Goal: Navigation & Orientation: Find specific page/section

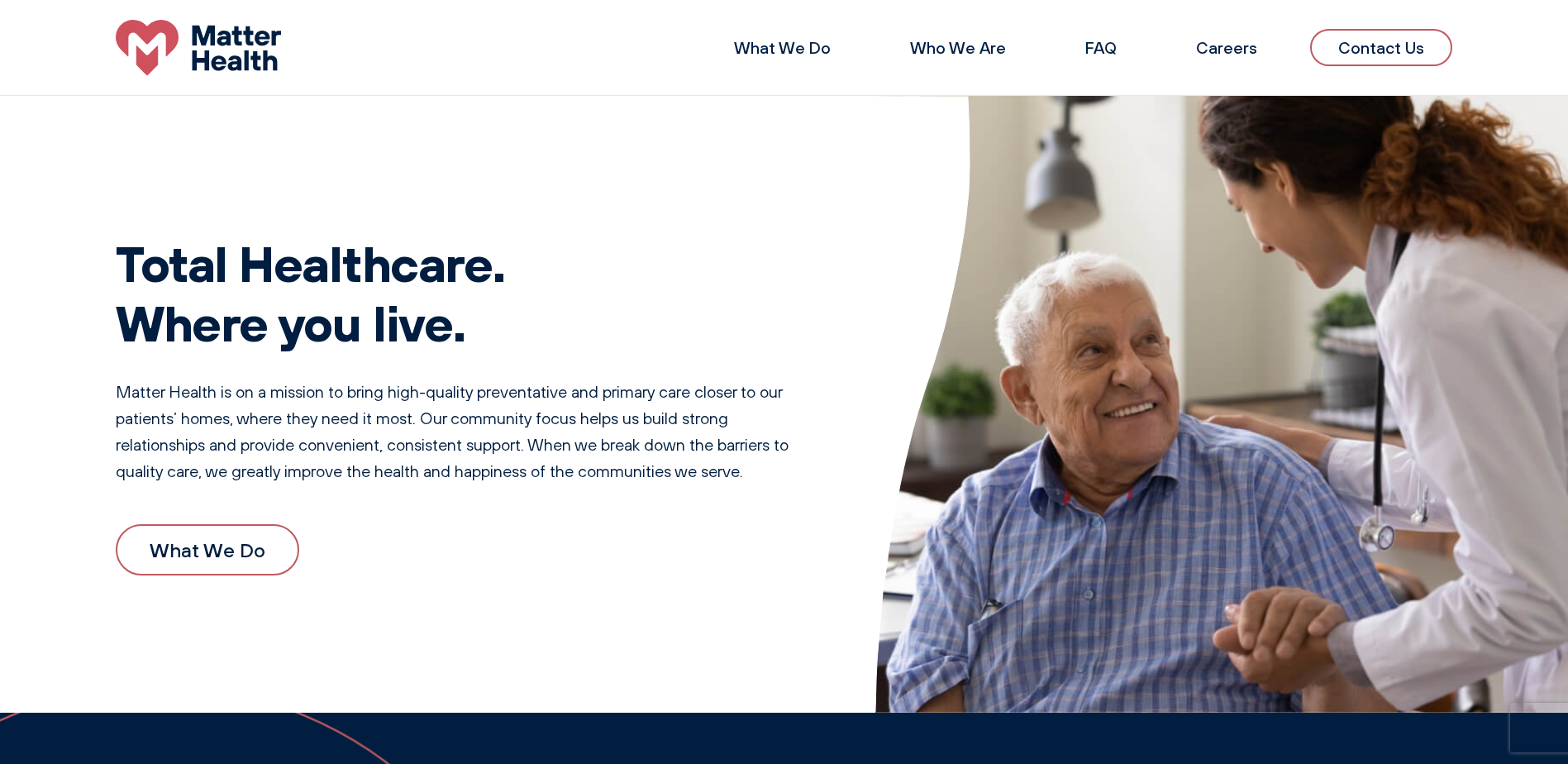
click at [778, 59] on li "What We Do" at bounding box center [782, 48] width 150 height 40
click at [778, 55] on link "What We Do" at bounding box center [782, 47] width 96 height 21
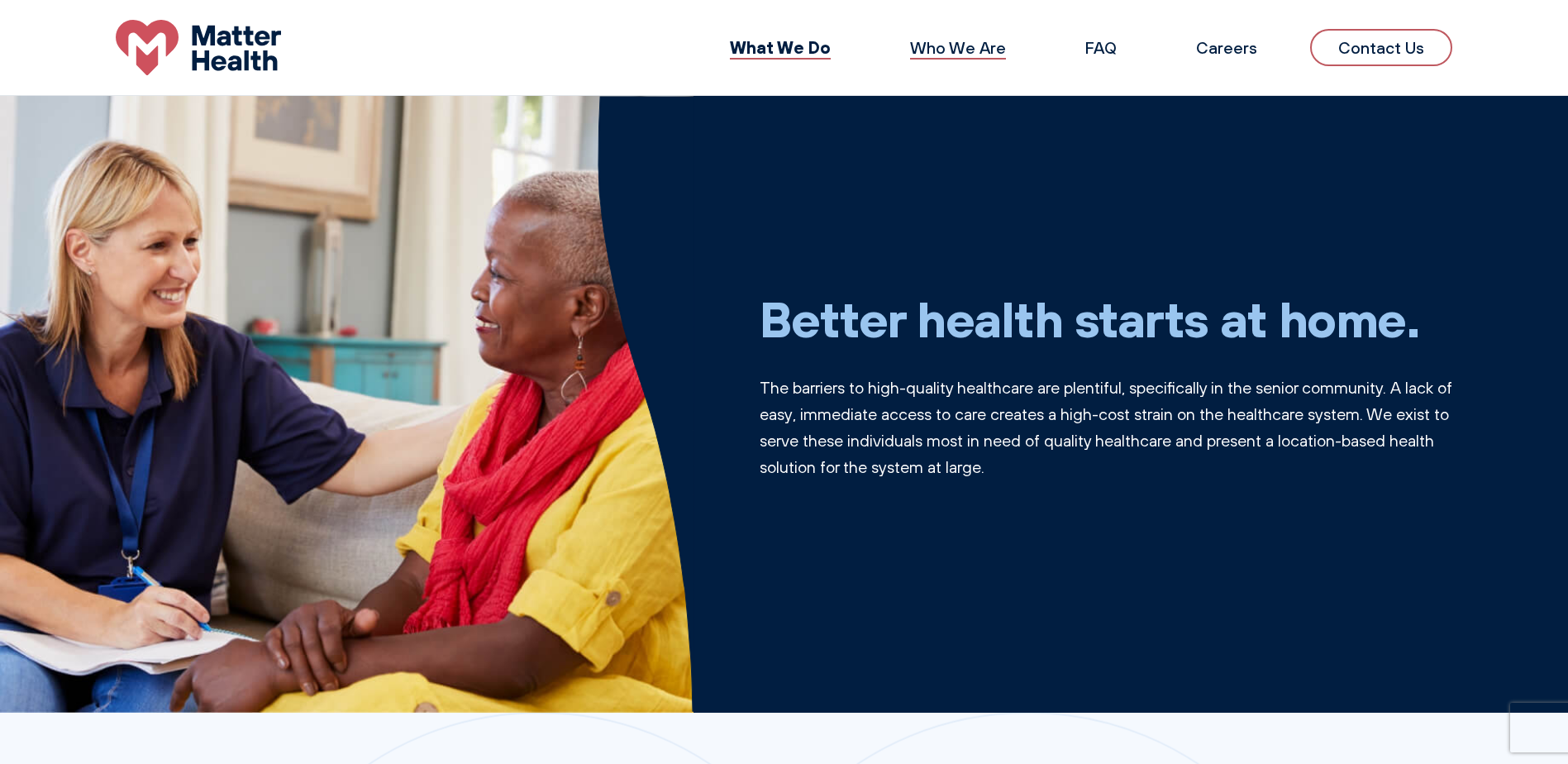
click at [978, 42] on link "Who We Are" at bounding box center [958, 47] width 95 height 21
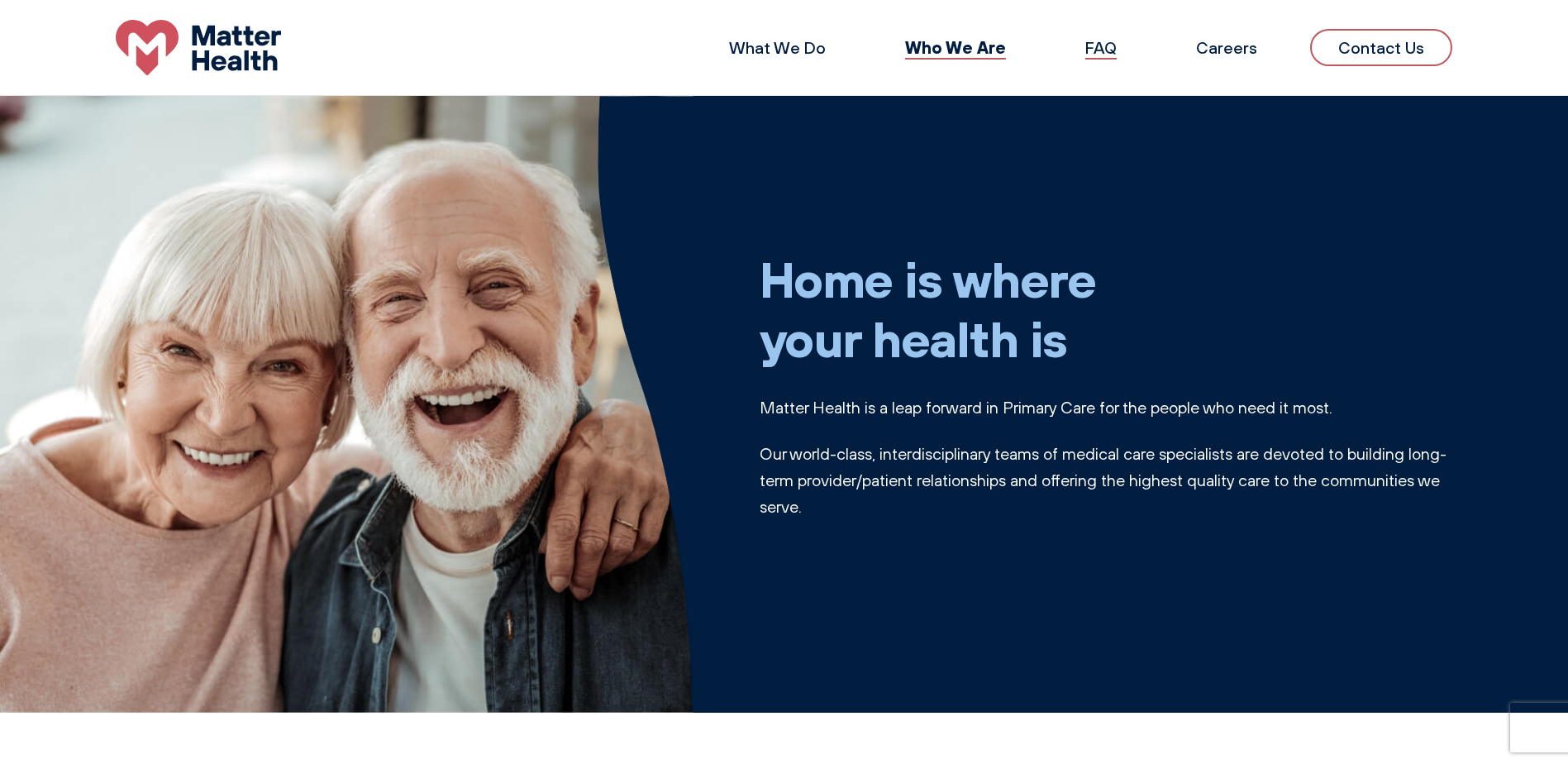
click at [1102, 50] on link "FAQ" at bounding box center [1101, 47] width 32 height 21
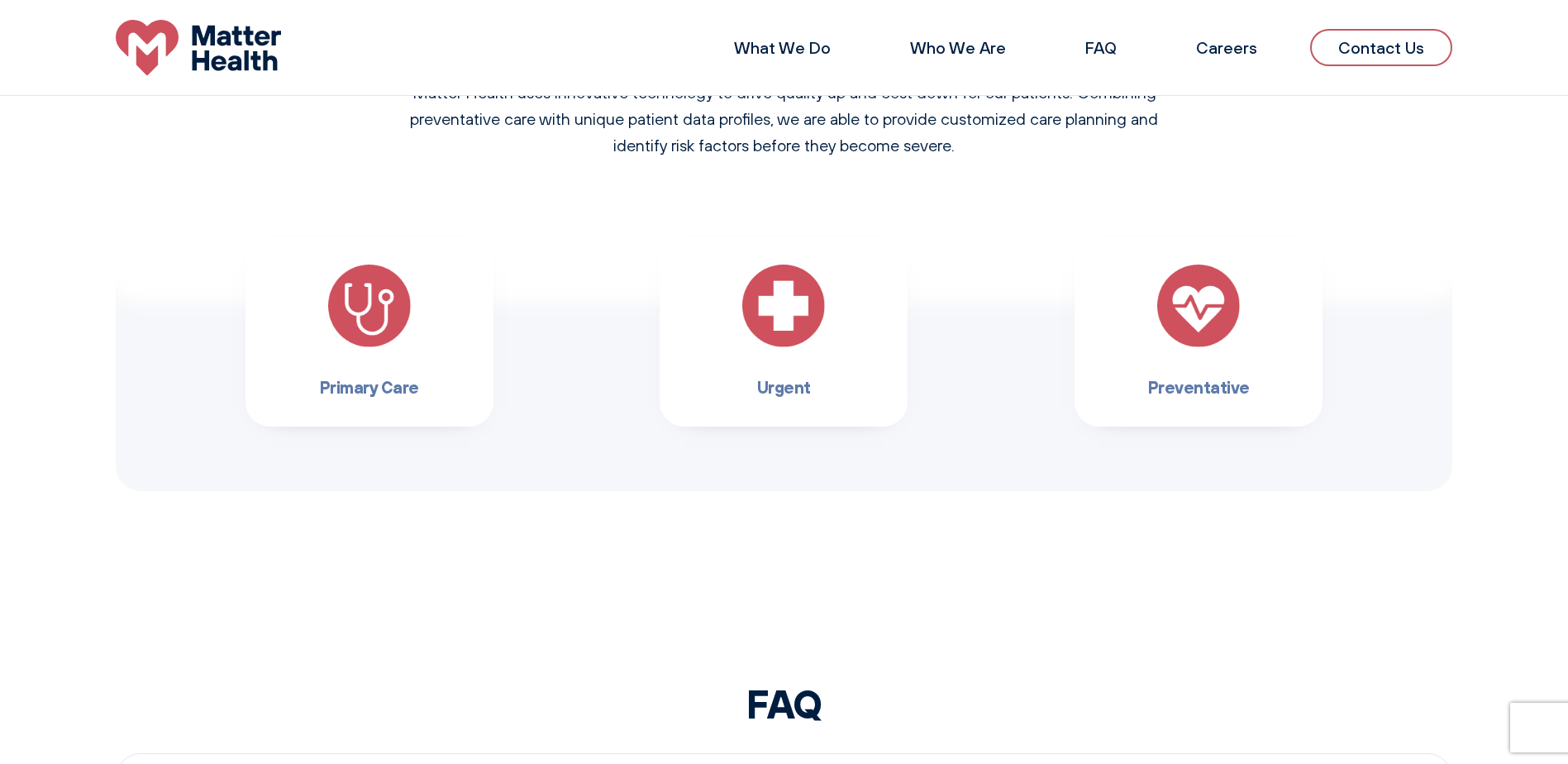
scroll to position [960, 0]
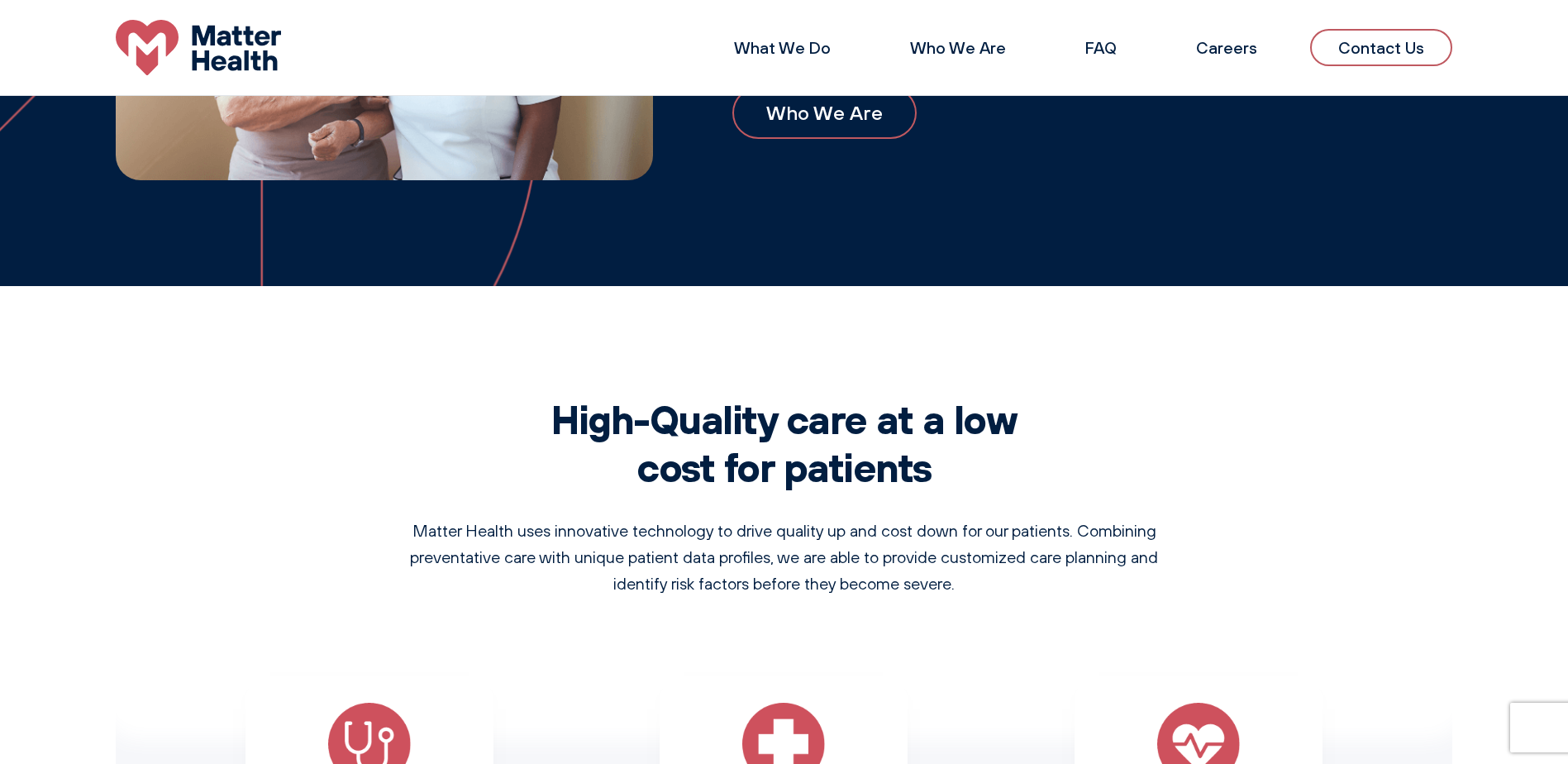
click at [1404, 55] on link "Contact Us" at bounding box center [1382, 47] width 142 height 37
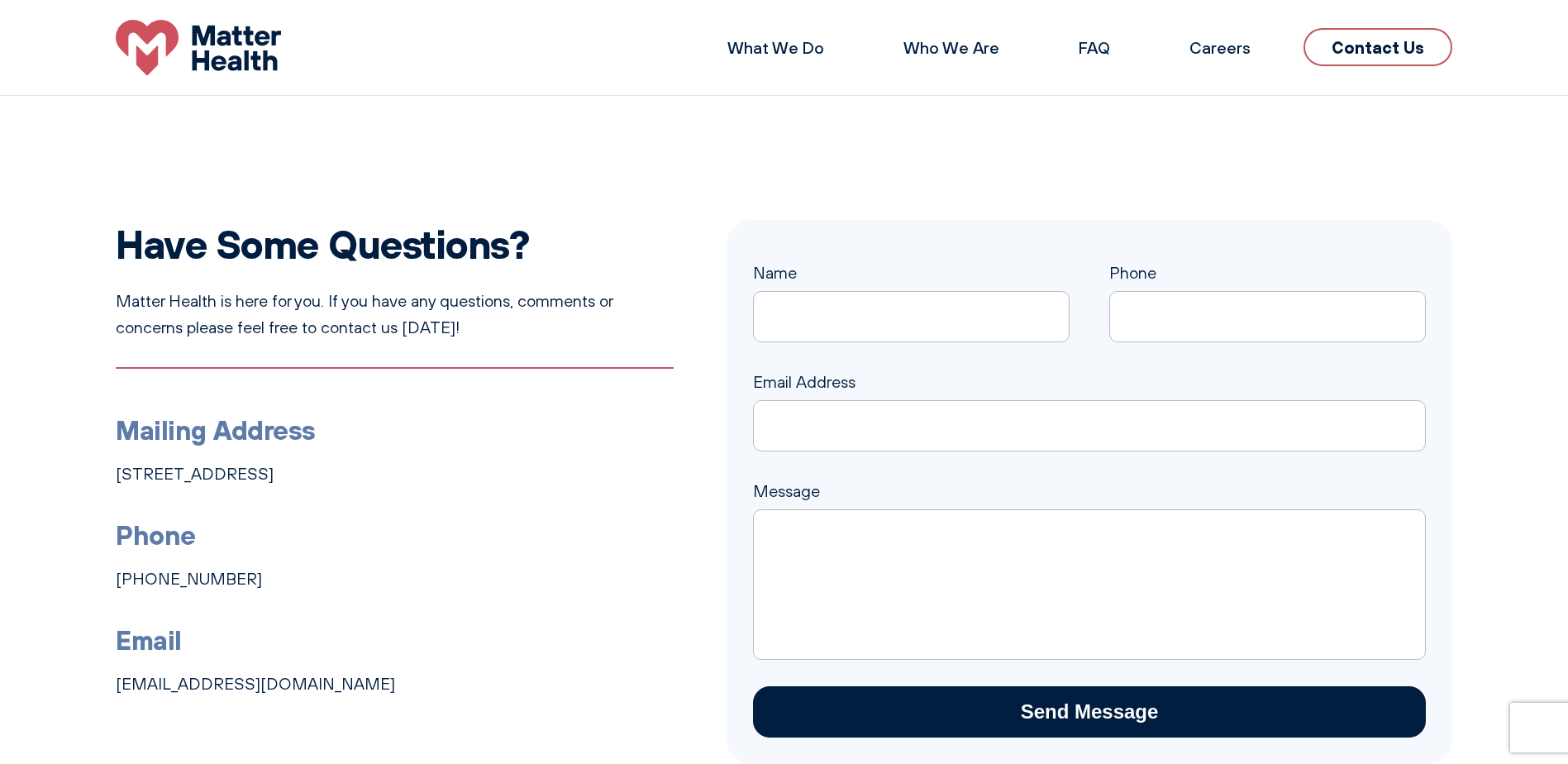
click at [1229, 62] on li "Careers" at bounding box center [1220, 48] width 114 height 40
click at [1226, 52] on link "Careers" at bounding box center [1220, 47] width 61 height 21
